Goal: Task Accomplishment & Management: Manage account settings

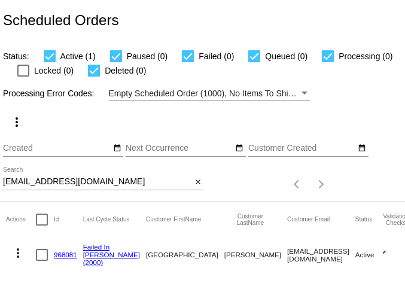
click at [61, 182] on input "[EMAIL_ADDRESS][DOMAIN_NAME]" at bounding box center [97, 182] width 188 height 10
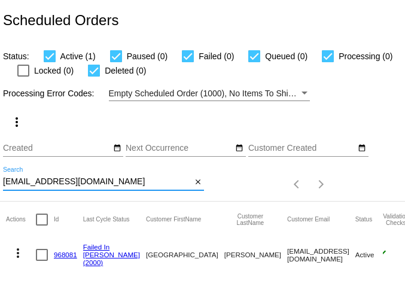
click at [61, 182] on input "[EMAIL_ADDRESS][DOMAIN_NAME]" at bounding box center [97, 182] width 188 height 10
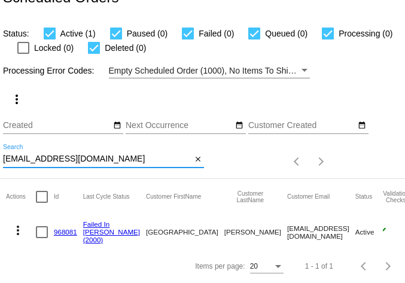
scroll to position [28, 0]
click at [20, 227] on mat-icon "more_vert" at bounding box center [18, 230] width 14 height 14
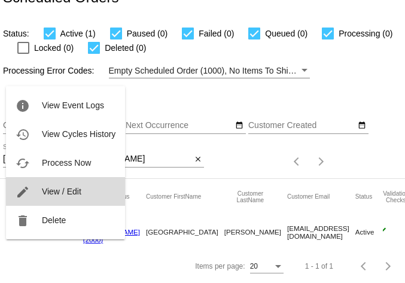
click at [51, 189] on span "View / Edit" at bounding box center [61, 192] width 39 height 10
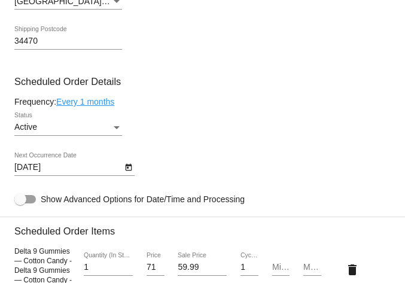
scroll to position [744, 0]
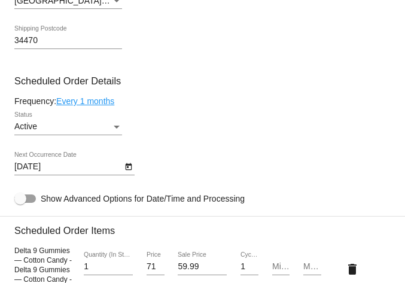
click at [103, 178] on body "arrow_back Scheduled Order #968081 Active in [GEOGRAPHIC_DATA] more_vert Last P…" at bounding box center [202, 141] width 405 height 283
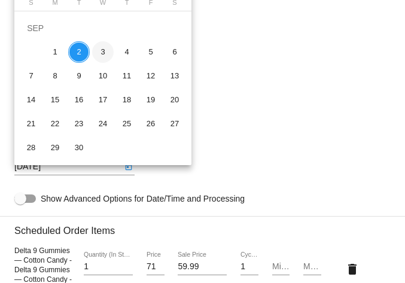
click at [106, 54] on div "3" at bounding box center [103, 52] width 22 height 22
type input "[DATE]"
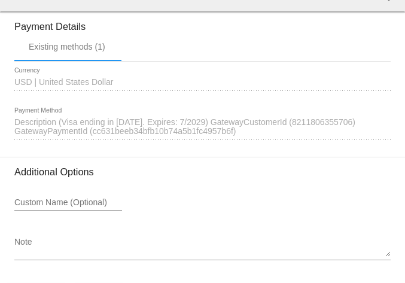
scroll to position [1330, 0]
